Goal: Book appointment/travel/reservation

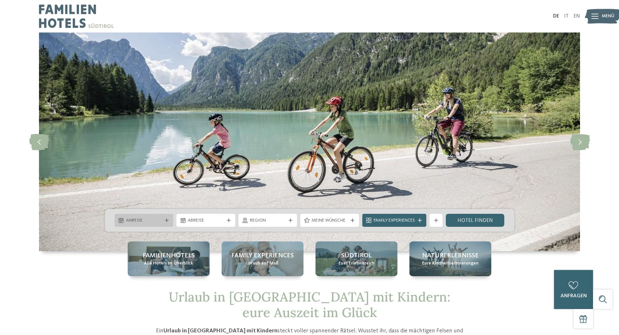
click at [163, 221] on div "Anreise" at bounding box center [143, 220] width 39 height 7
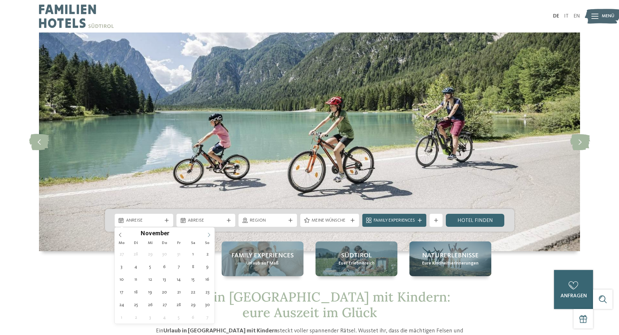
click at [208, 233] on icon at bounding box center [209, 235] width 5 height 5
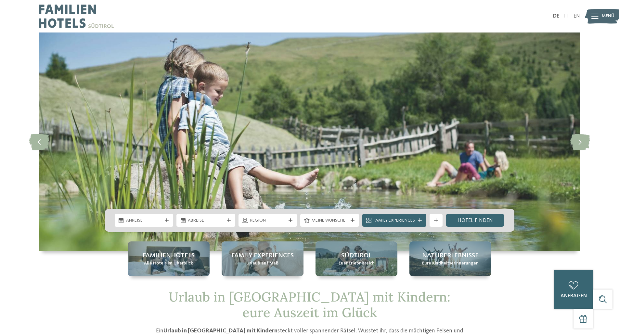
click at [113, 232] on img at bounding box center [309, 141] width 541 height 219
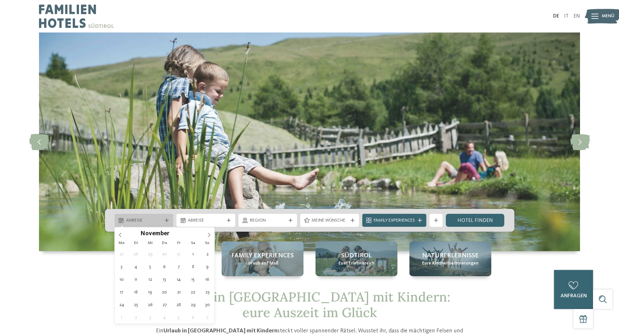
click at [129, 221] on span "Anreise" at bounding box center [144, 220] width 36 height 6
click at [123, 233] on div "November ****" at bounding box center [165, 232] width 100 height 11
type div "17.10.2025"
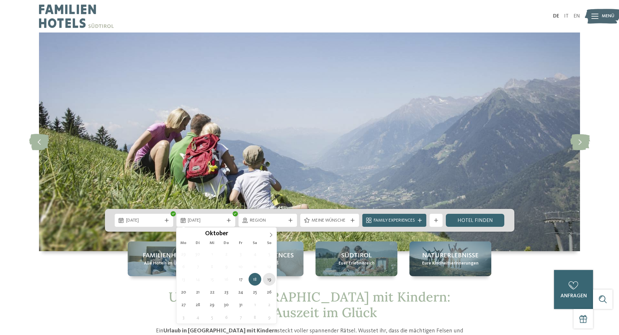
type div "19.10.2025"
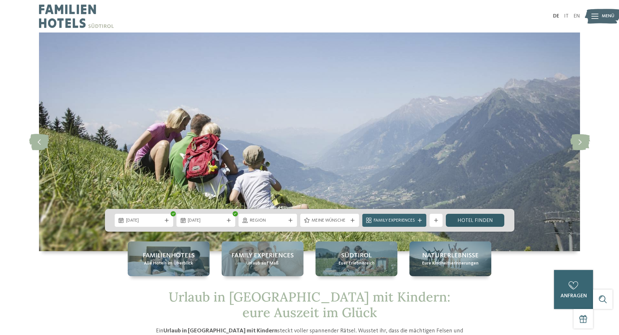
click at [459, 223] on link "Hotel finden" at bounding box center [475, 220] width 59 height 13
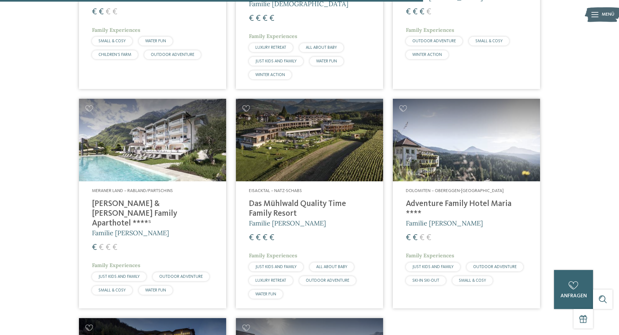
scroll to position [1253, 0]
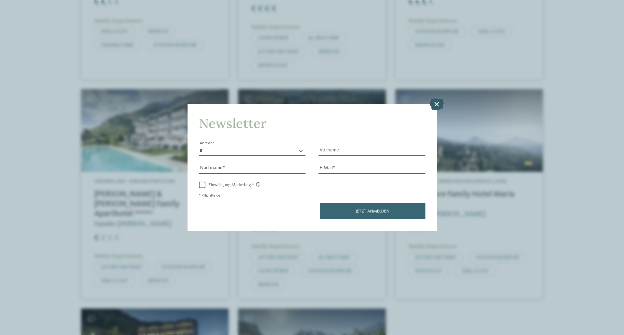
click at [437, 105] on icon at bounding box center [437, 103] width 14 height 11
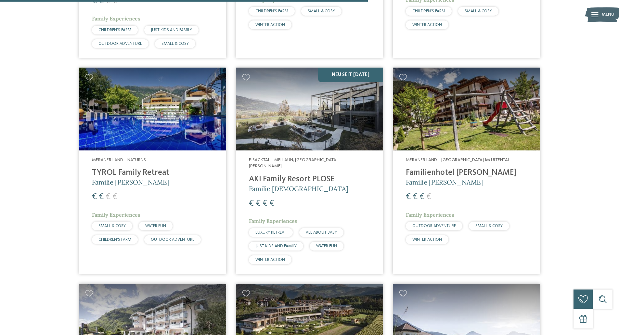
scroll to position [1058, 0]
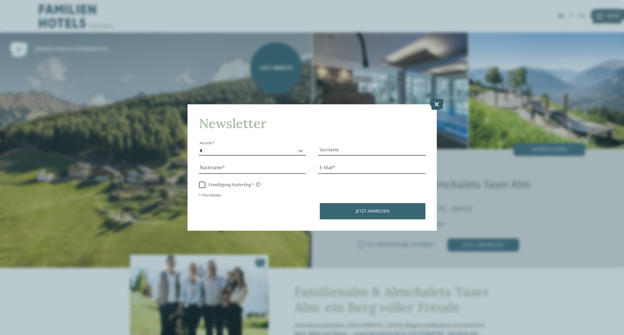
click at [436, 104] on icon at bounding box center [437, 103] width 14 height 11
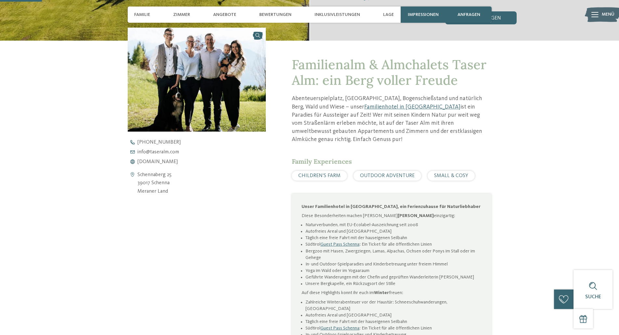
scroll to position [227, 0]
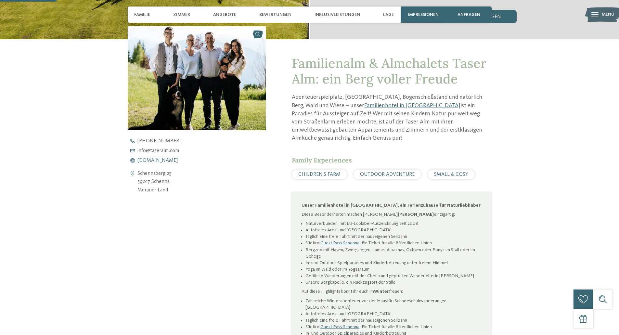
click at [168, 162] on span "www.taseralm.com" at bounding box center [157, 160] width 40 height 5
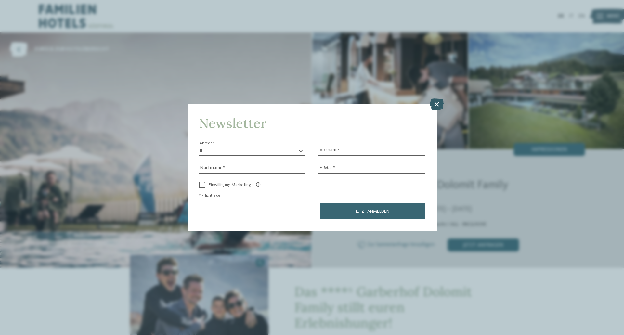
click at [436, 102] on icon at bounding box center [437, 103] width 14 height 11
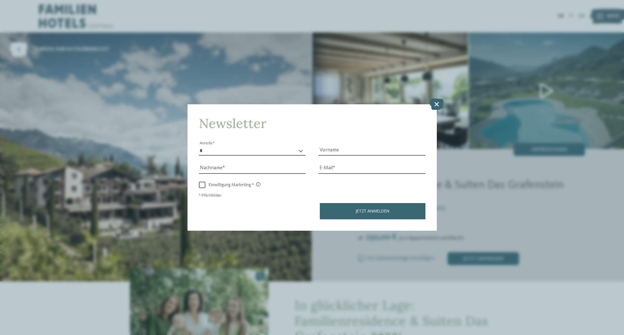
click at [434, 103] on icon at bounding box center [437, 103] width 14 height 11
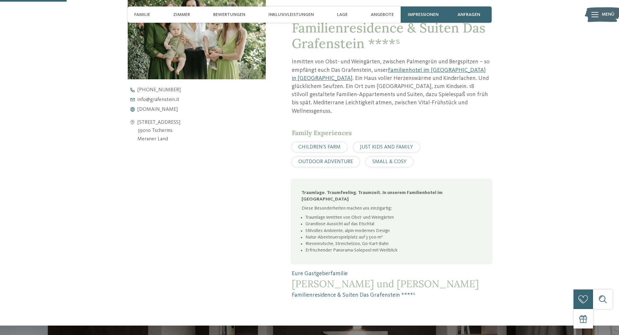
scroll to position [292, 0]
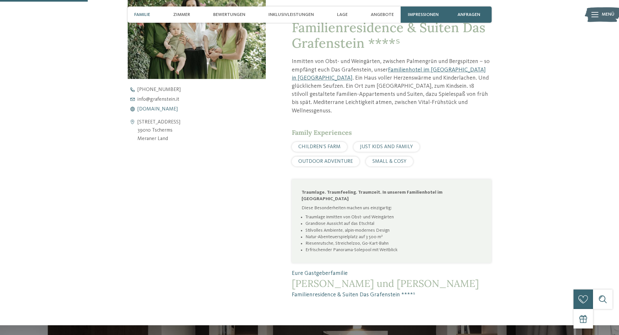
click at [147, 110] on span "[DOMAIN_NAME]" at bounding box center [157, 109] width 40 height 5
